Goal: Navigation & Orientation: Find specific page/section

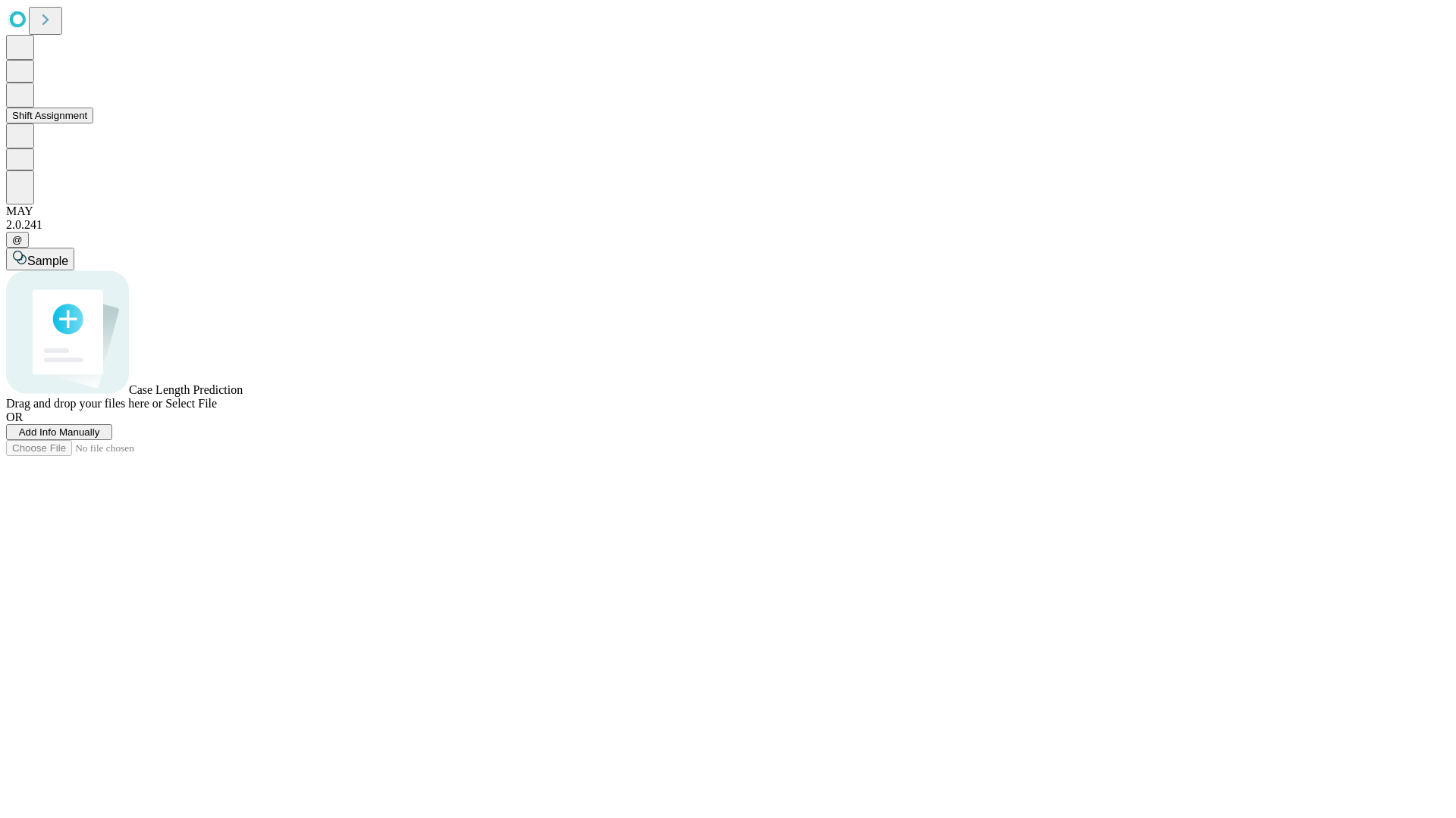
click at [93, 123] on button "Shift Assignment" at bounding box center [49, 115] width 88 height 16
